Goal: Navigation & Orientation: Find specific page/section

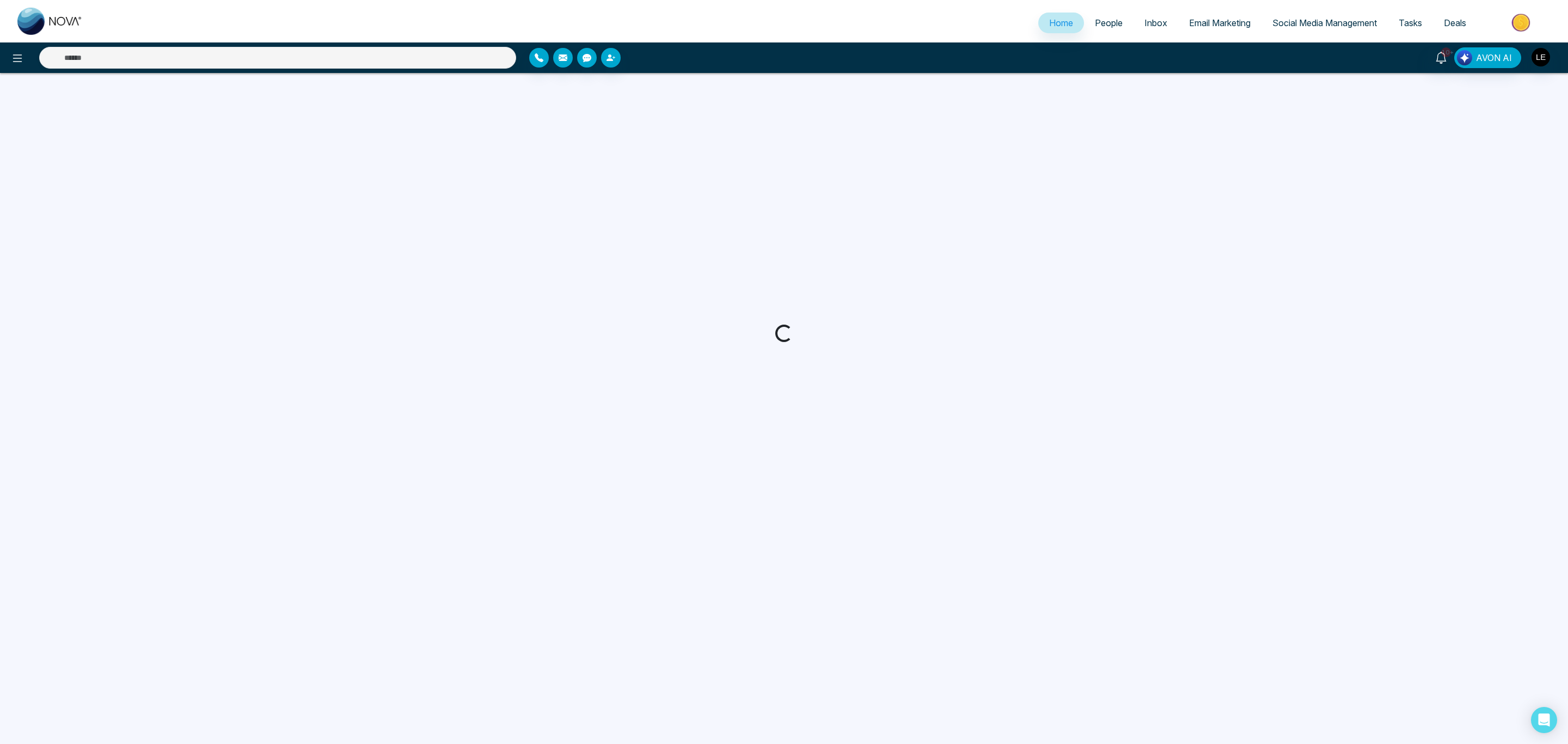
select select "*"
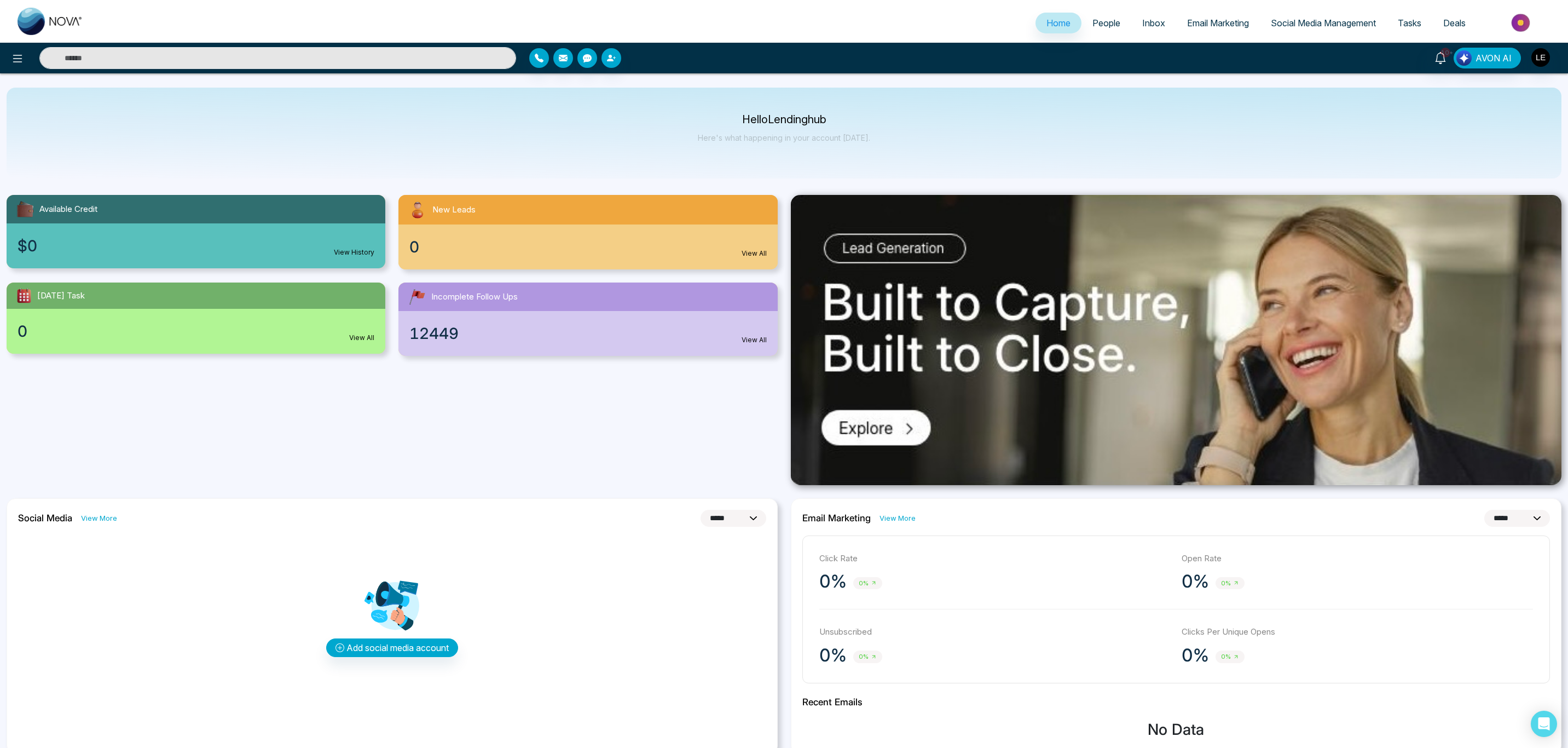
click at [1457, 17] on span "Deals" at bounding box center [1454, 23] width 23 height 11
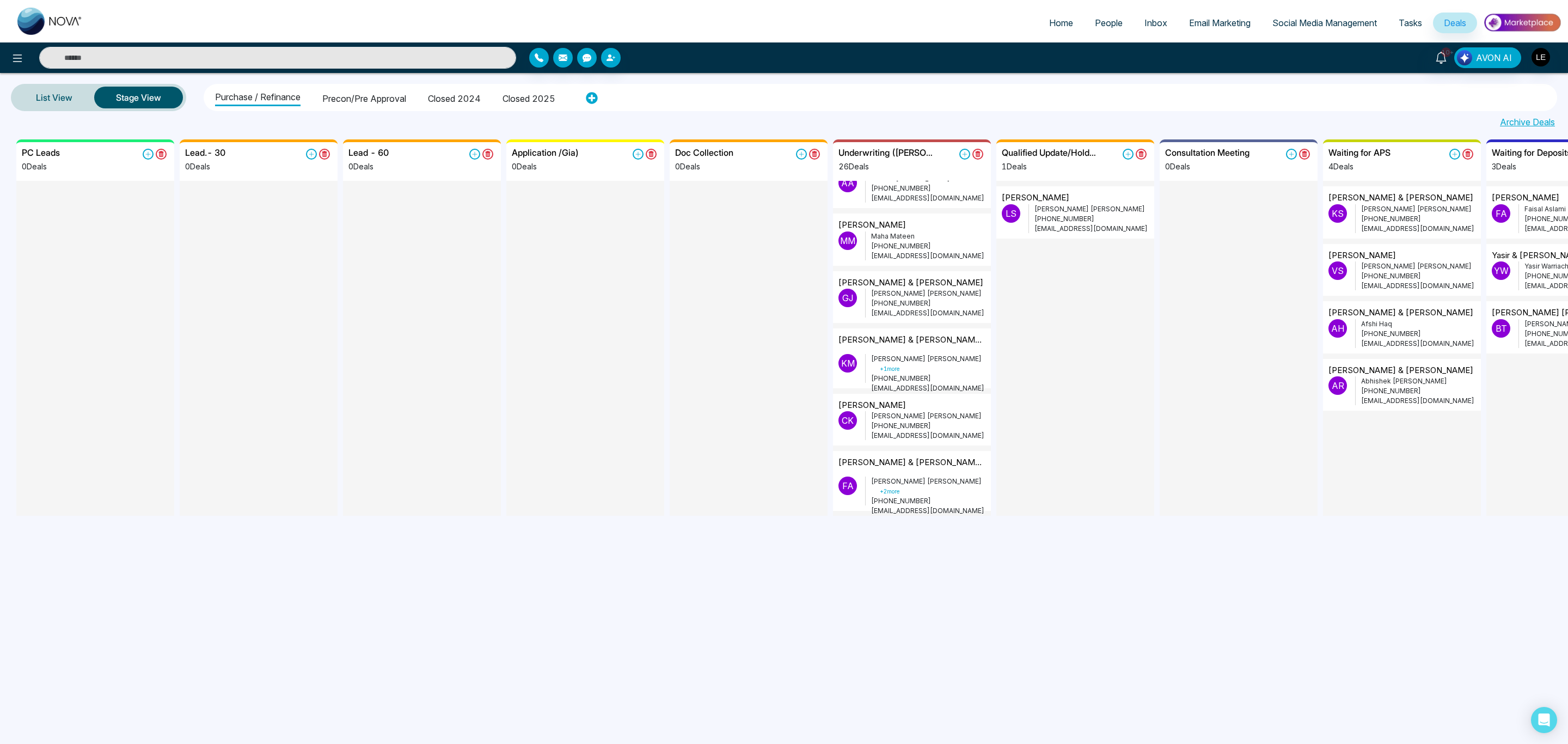
scroll to position [572, 0]
